Goal: Transaction & Acquisition: Purchase product/service

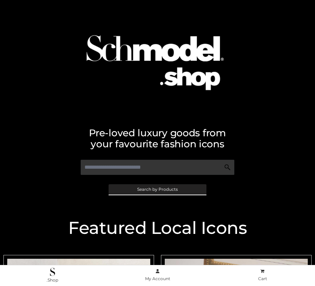
click at [157, 189] on span "Search by Products" at bounding box center [157, 189] width 41 height 4
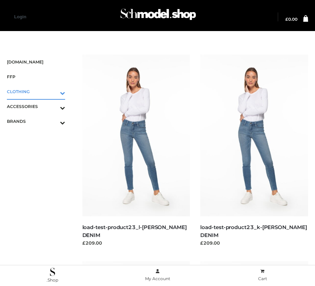
click at [53, 91] on icon "Toggle Submenu" at bounding box center [26, 93] width 77 height 8
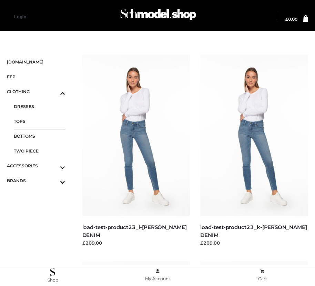
click at [39, 121] on span "TOPS" at bounding box center [39, 121] width 51 height 8
